Goal: Find specific page/section: Find specific page/section

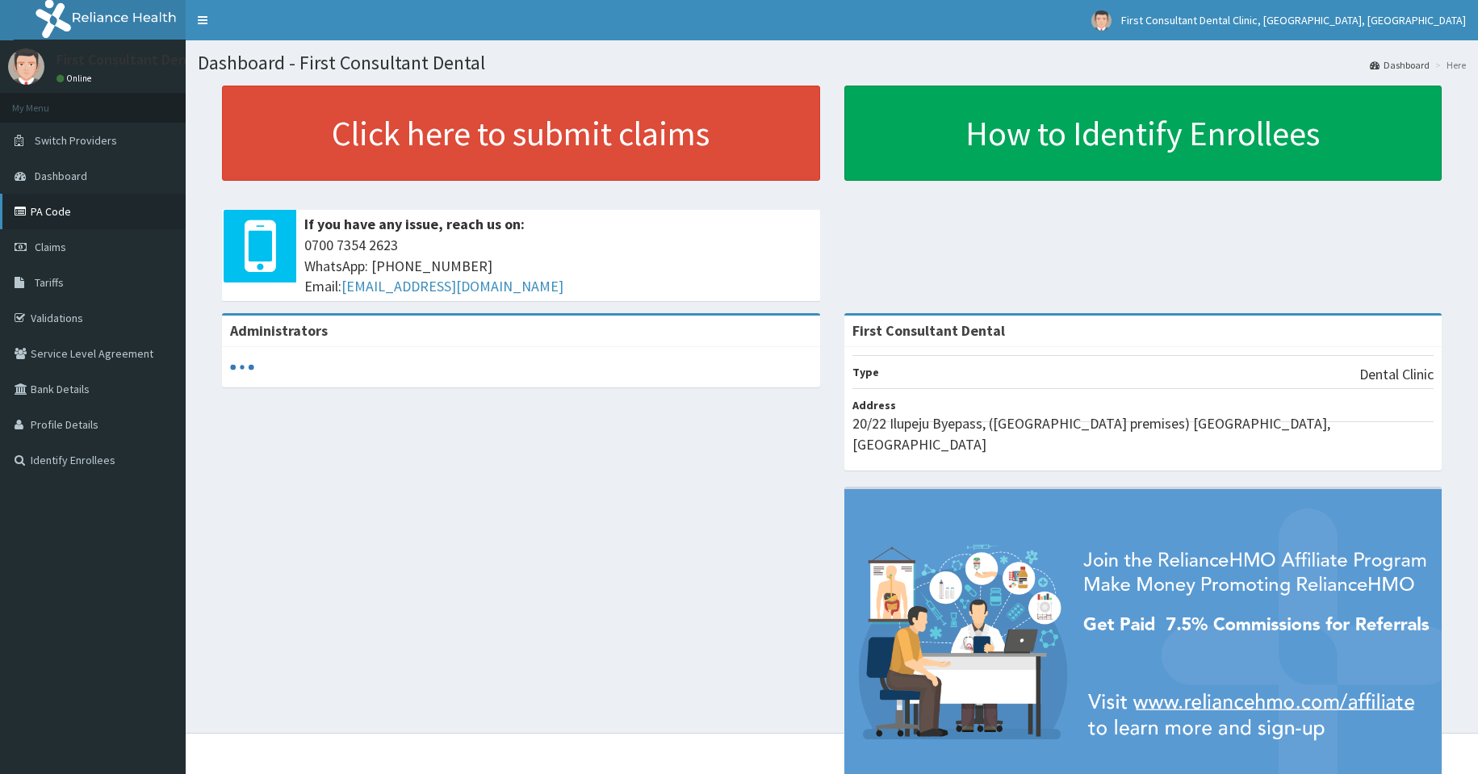
click at [96, 217] on link "PA Code" at bounding box center [93, 212] width 186 height 36
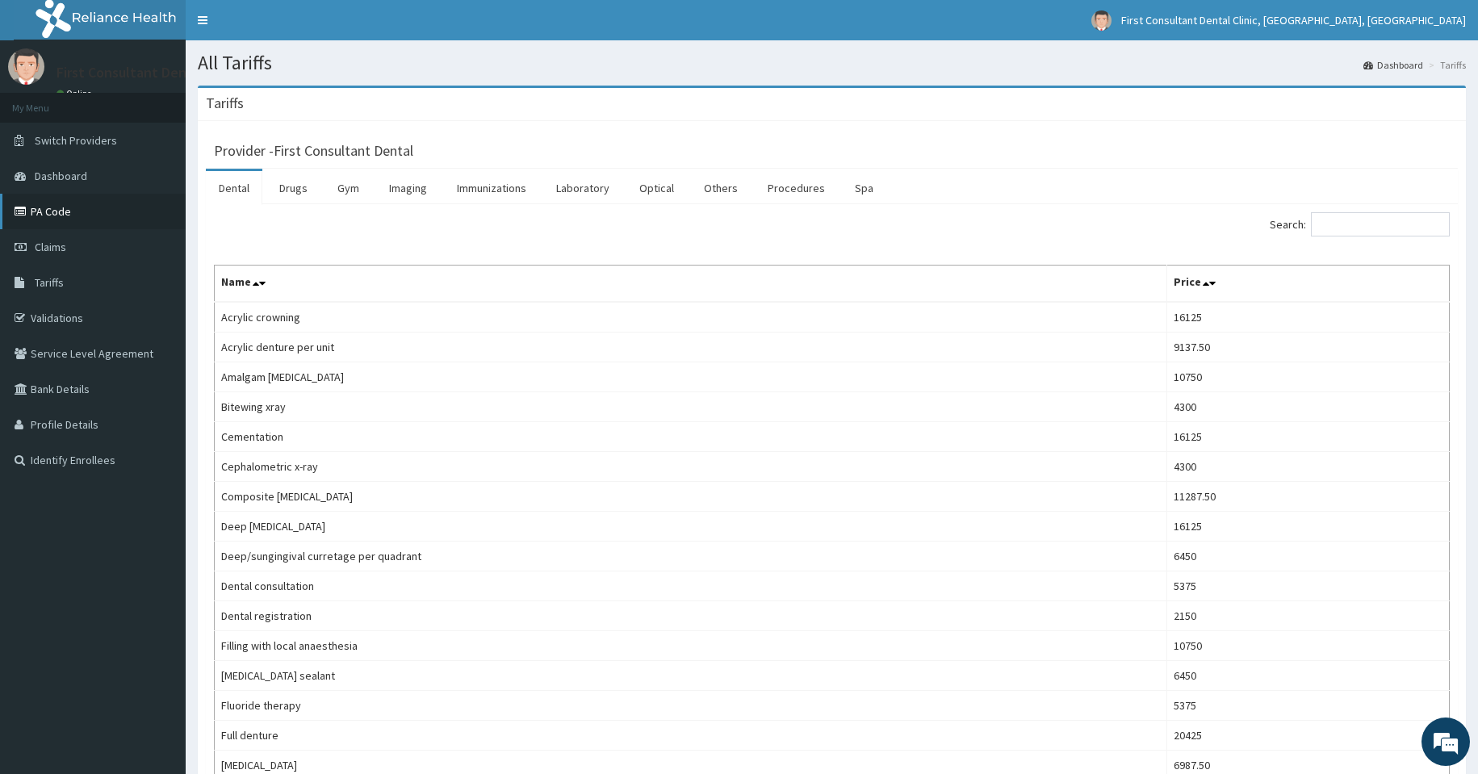
click at [97, 220] on link "PA Code" at bounding box center [93, 212] width 186 height 36
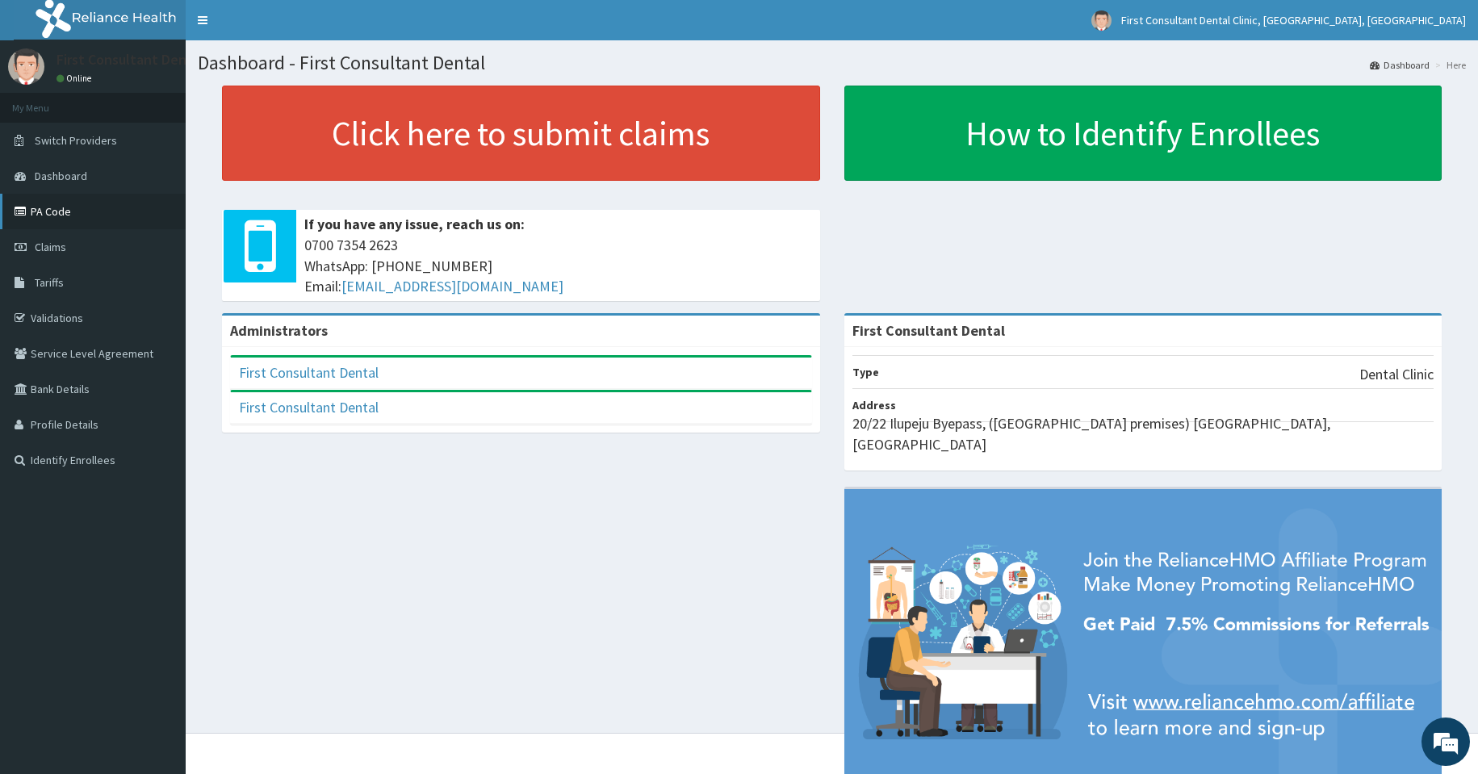
click at [126, 204] on link "PA Code" at bounding box center [93, 212] width 186 height 36
click at [81, 242] on link "Claims" at bounding box center [93, 247] width 186 height 36
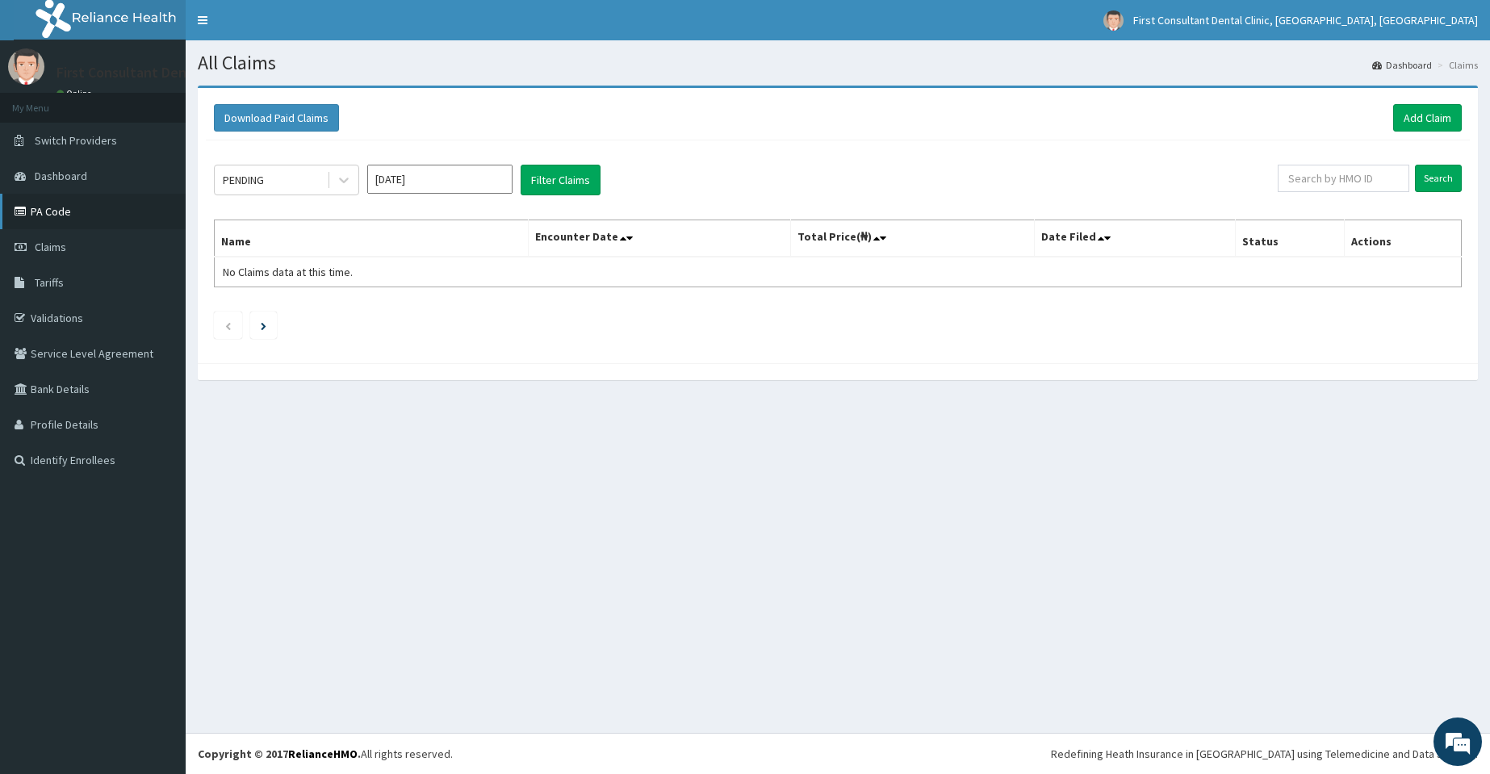
click at [100, 204] on link "PA Code" at bounding box center [93, 212] width 186 height 36
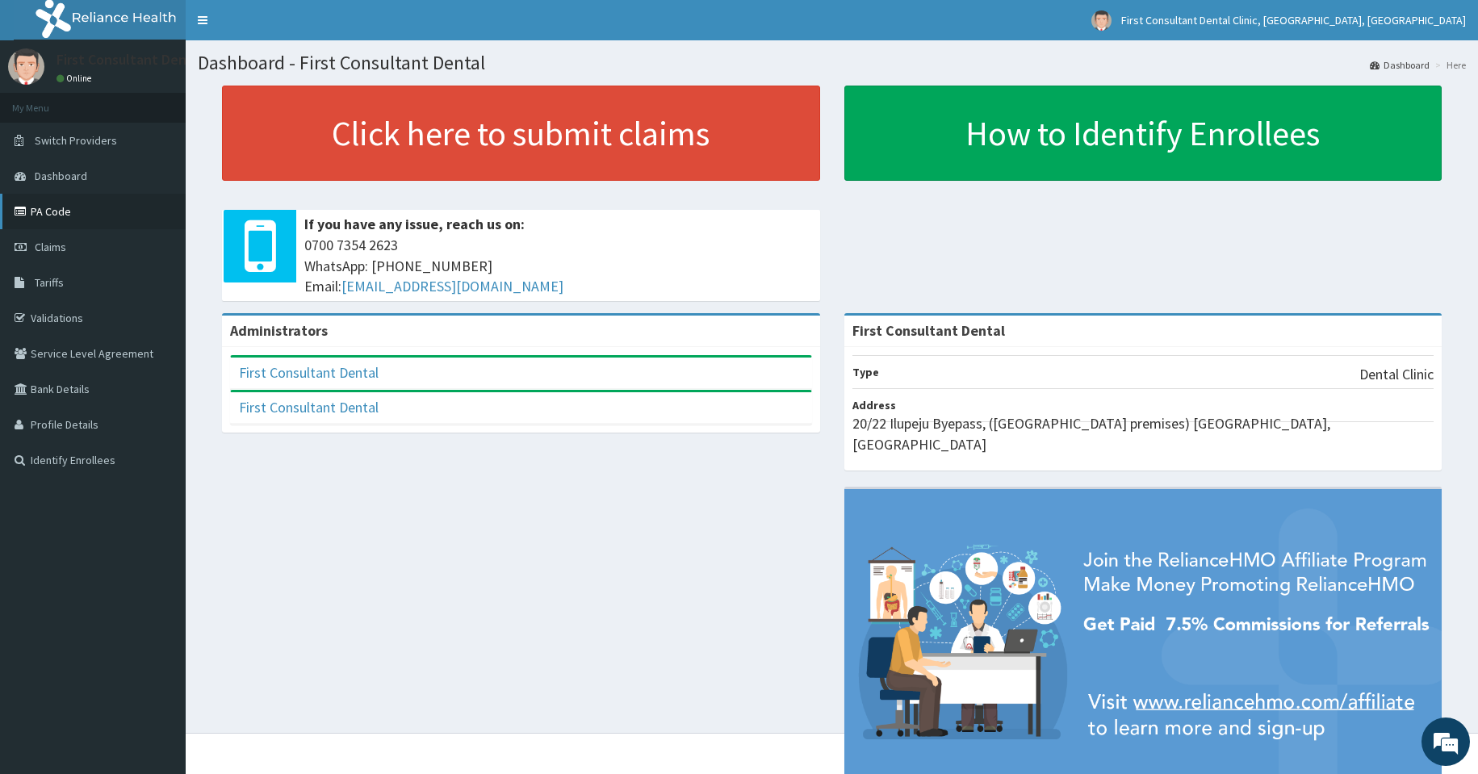
click at [90, 217] on link "PA Code" at bounding box center [93, 212] width 186 height 36
click at [103, 215] on link "PA Code" at bounding box center [93, 212] width 186 height 36
click at [102, 214] on link "PA Code" at bounding box center [93, 212] width 186 height 36
click at [41, 214] on link "PA Code" at bounding box center [93, 212] width 186 height 36
click at [46, 214] on link "PA Code" at bounding box center [93, 212] width 186 height 36
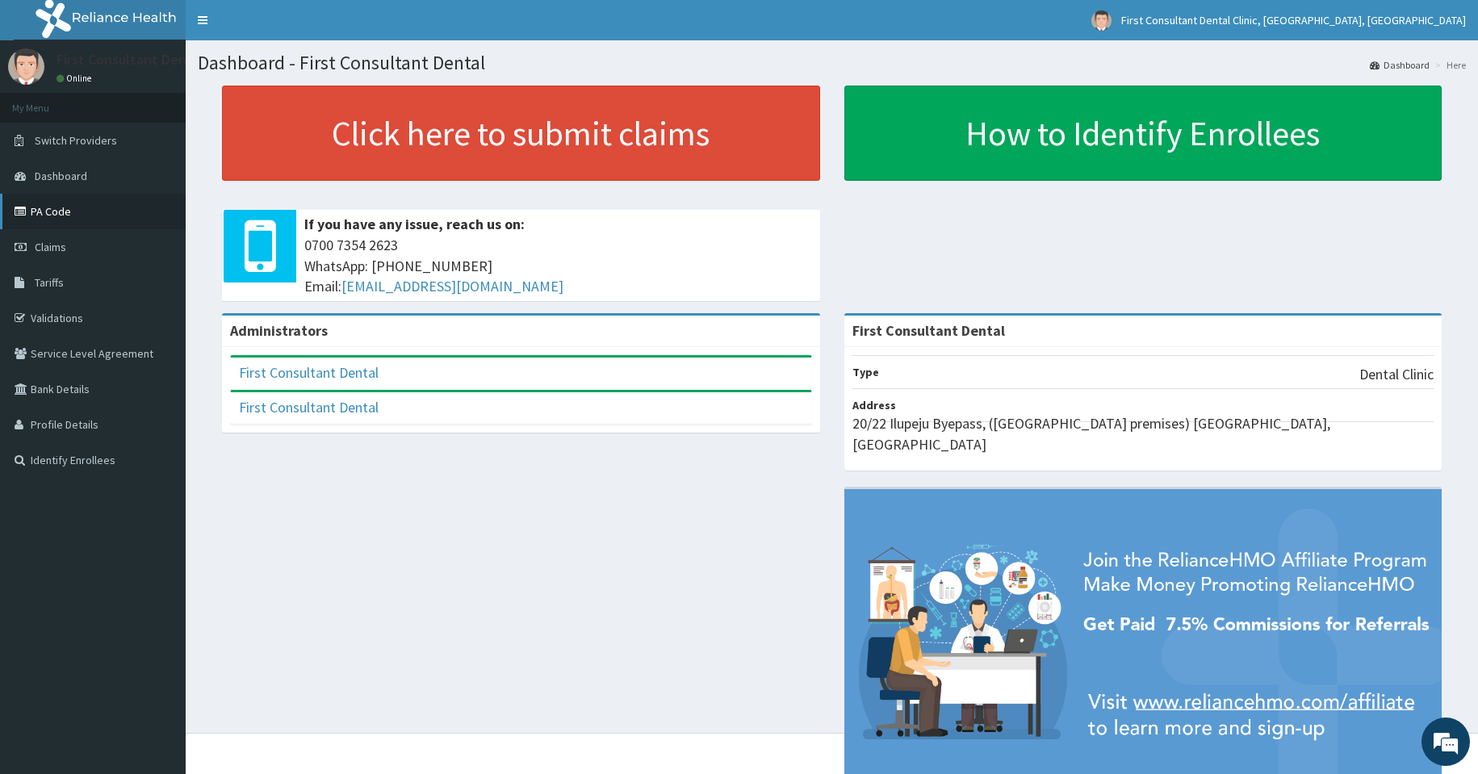
click at [60, 207] on link "PA Code" at bounding box center [93, 212] width 186 height 36
click at [127, 220] on link "PA Code" at bounding box center [93, 212] width 186 height 36
click at [81, 212] on link "PA Code" at bounding box center [93, 212] width 186 height 36
click at [104, 195] on link "PA Code" at bounding box center [93, 212] width 186 height 36
click at [108, 207] on link "PA Code" at bounding box center [93, 212] width 186 height 36
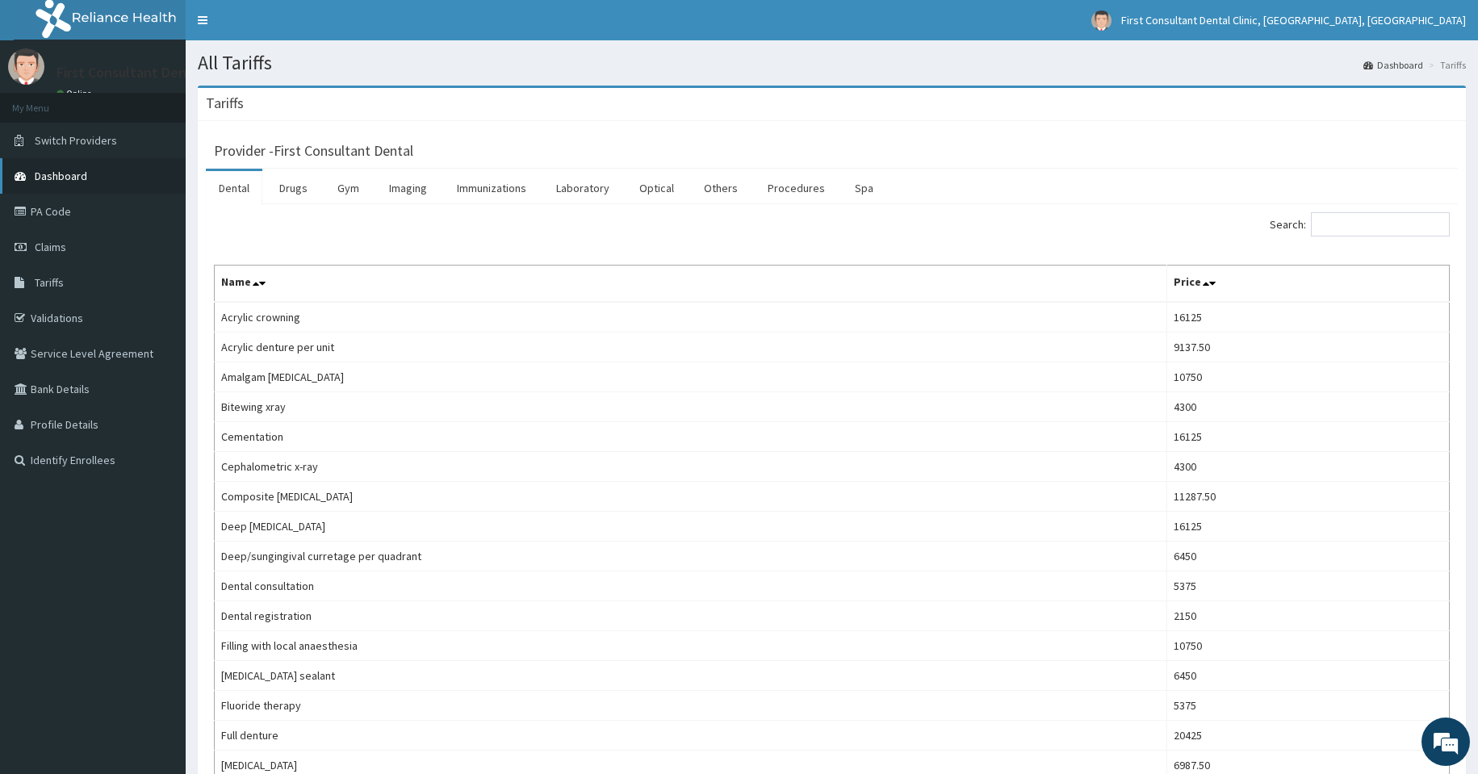
click at [57, 187] on link "Dashboard" at bounding box center [93, 176] width 186 height 36
